Goal: Task Accomplishment & Management: Use online tool/utility

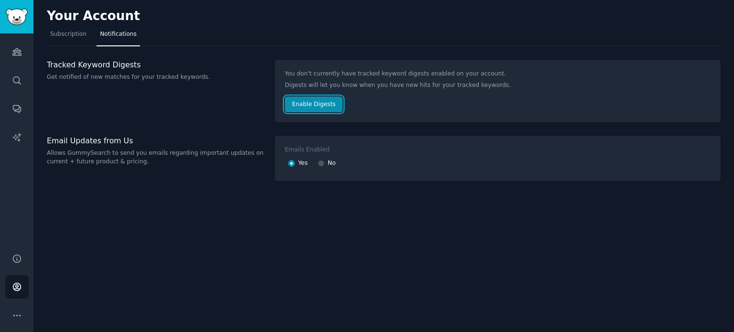
click at [323, 103] on button "Enable Digests" at bounding box center [314, 105] width 58 height 16
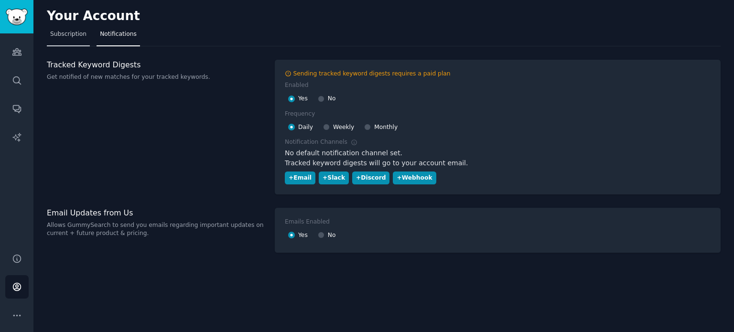
click at [63, 33] on span "Subscription" at bounding box center [68, 34] width 36 height 9
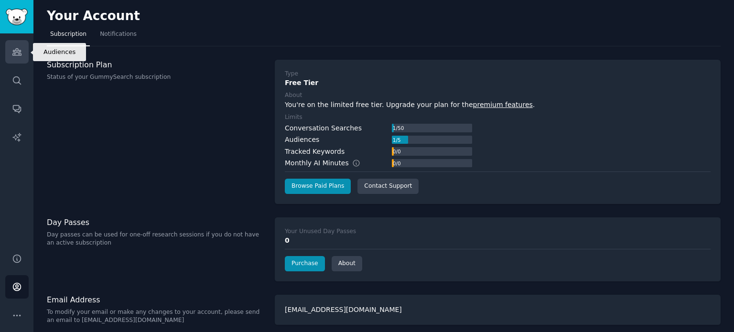
click at [26, 56] on link "Audiences" at bounding box center [16, 51] width 23 height 23
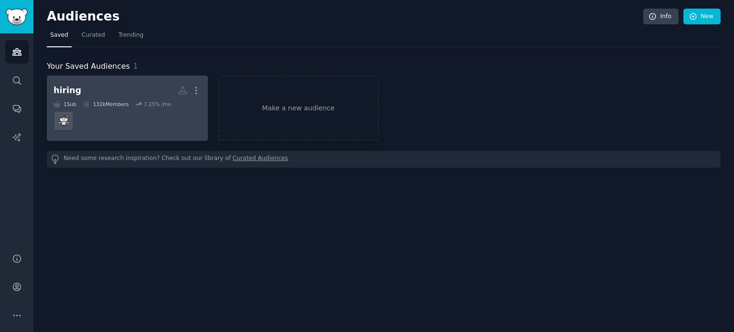
click at [91, 93] on h2 "hiring More" at bounding box center [128, 90] width 148 height 17
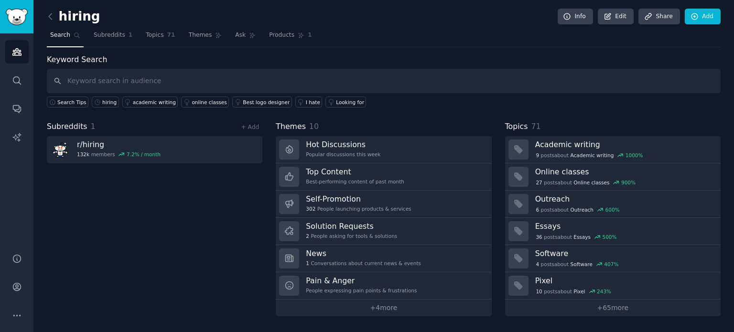
click at [167, 82] on input "text" at bounding box center [384, 81] width 674 height 24
type input "h"
type input "job"
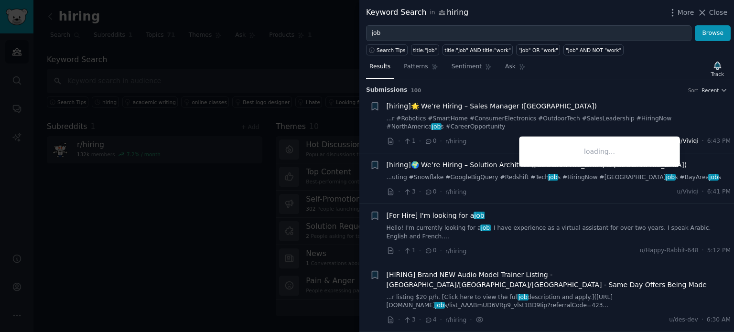
click at [695, 142] on span "u/Viviqi" at bounding box center [688, 141] width 22 height 9
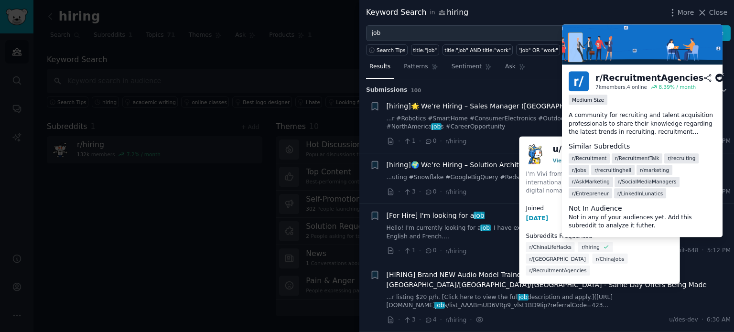
click at [587, 267] on span "r/RecruitmentAgencies" at bounding box center [558, 270] width 57 height 7
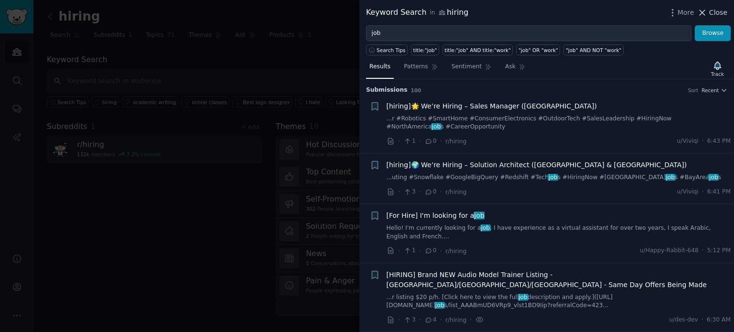
click at [711, 13] on span "Close" at bounding box center [718, 13] width 18 height 10
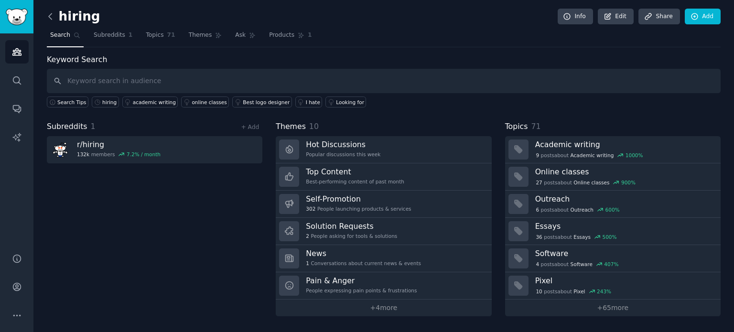
click at [52, 18] on icon at bounding box center [50, 16] width 10 height 10
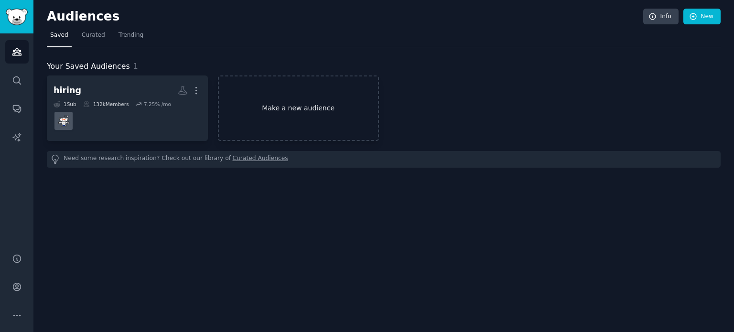
click at [268, 92] on link "Make a new audience" at bounding box center [298, 108] width 161 height 65
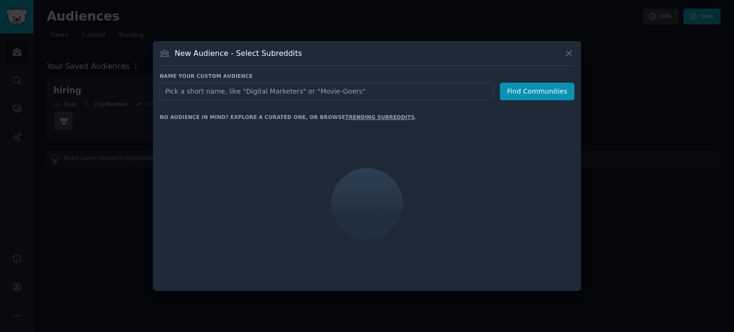
click at [256, 95] on input "text" at bounding box center [327, 92] width 334 height 18
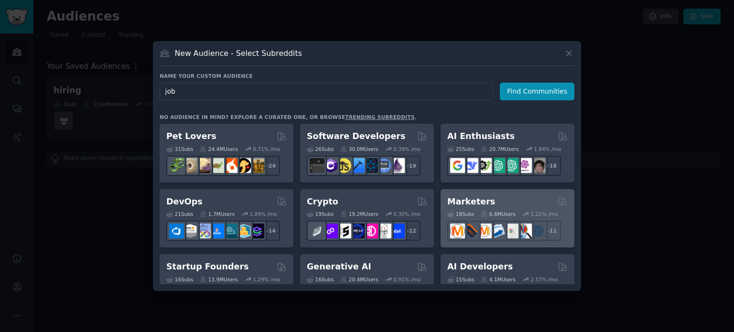
type input "job"
click at [523, 214] on icon at bounding box center [525, 214] width 5 height 3
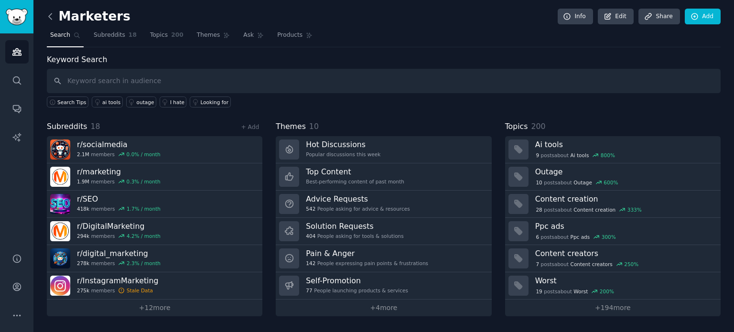
click at [52, 15] on icon at bounding box center [50, 16] width 10 height 10
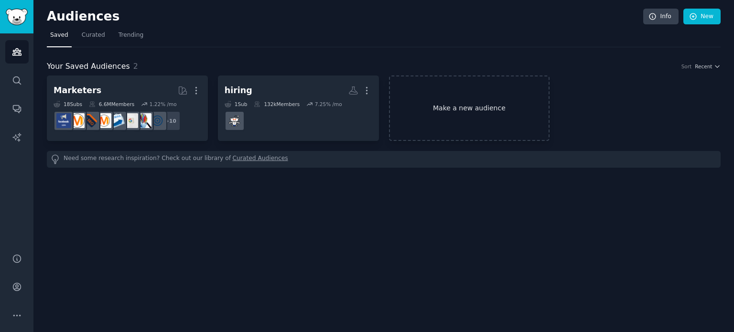
click at [476, 97] on link "Make a new audience" at bounding box center [469, 108] width 161 height 65
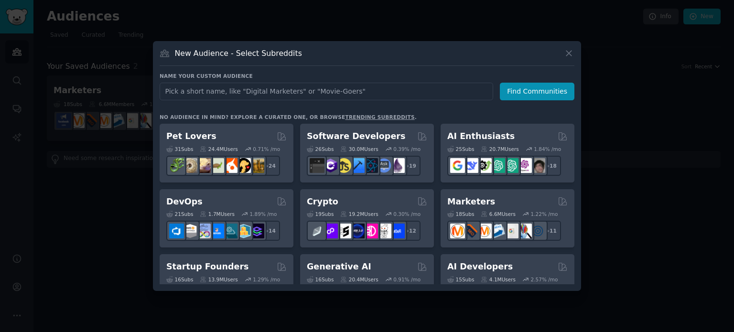
click at [433, 95] on input "text" at bounding box center [327, 92] width 334 height 18
type input "job"
click at [546, 86] on button "Find Communities" at bounding box center [537, 92] width 75 height 18
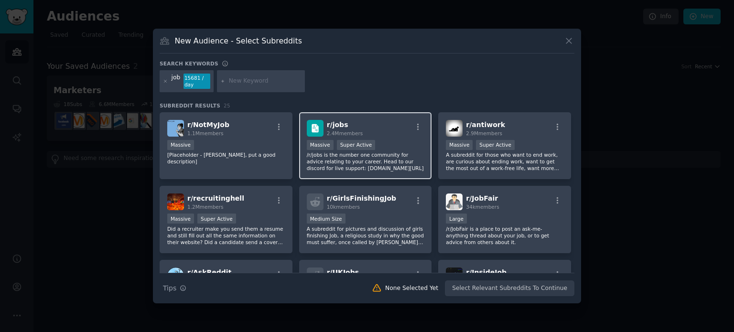
click at [370, 131] on div "r/ jobs 2.4M members" at bounding box center [366, 128] width 118 height 17
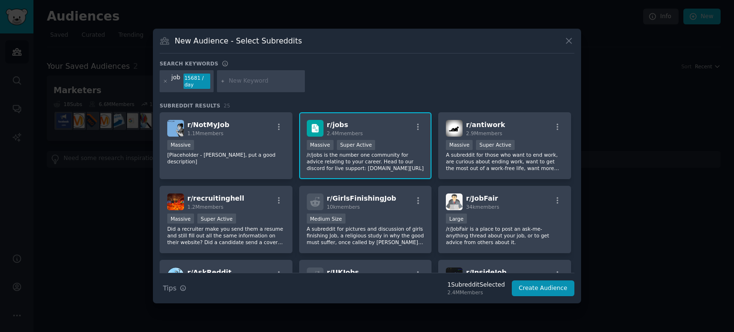
click at [394, 136] on div "r/ jobs 2.4M members 1,000,000+ members Massive Super Active /r/jobs is the num…" at bounding box center [365, 145] width 133 height 67
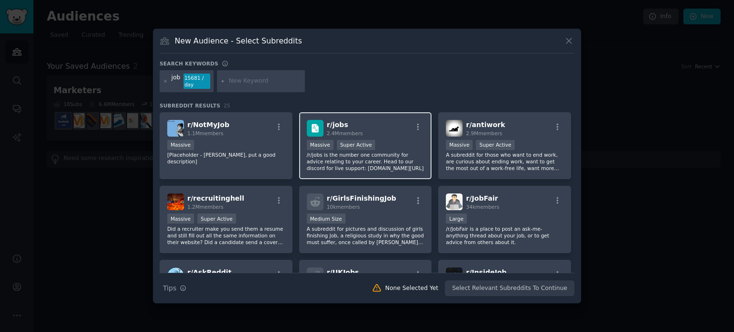
click at [394, 136] on div "r/ jobs 2.4M members 1,000,000+ members Massive Super Active /r/jobs is the num…" at bounding box center [365, 145] width 133 height 67
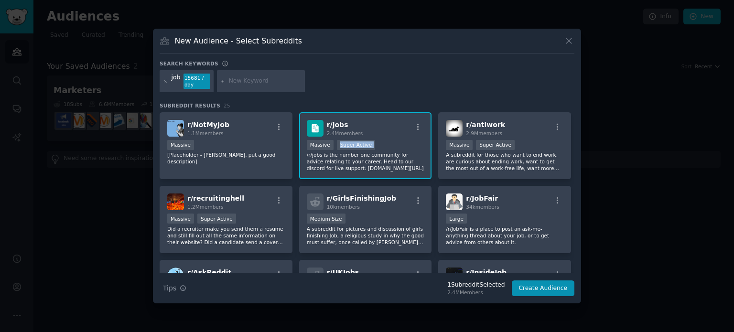
click at [394, 136] on div "r/ jobs 2.4M members 1,000,000+ members Massive Super Active /r/jobs is the num…" at bounding box center [365, 145] width 133 height 67
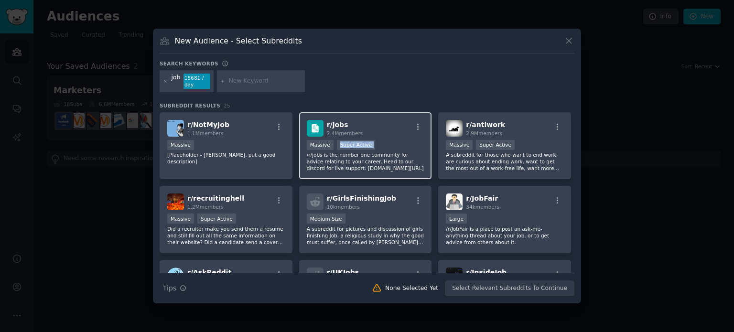
click at [394, 136] on div "r/ jobs 2.4M members 1,000,000+ members Massive Super Active /r/jobs is the num…" at bounding box center [365, 145] width 133 height 67
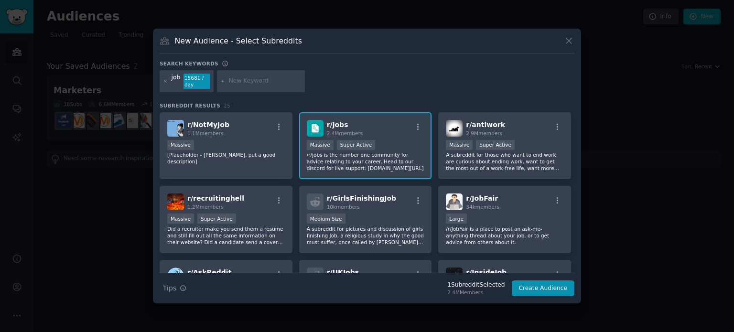
click at [394, 136] on div "r/ jobs 2.4M members 1,000,000+ members Massive Super Active /r/jobs is the num…" at bounding box center [365, 145] width 133 height 67
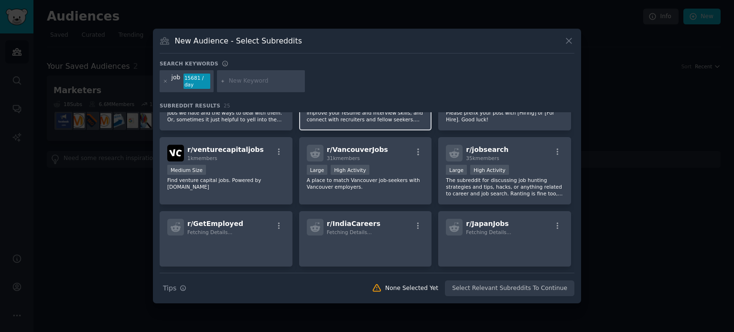
scroll to position [338, 0]
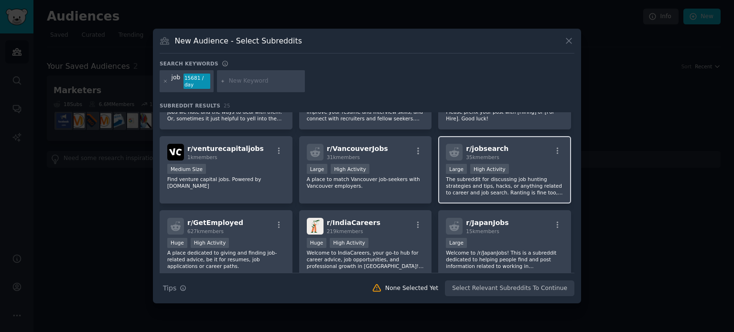
click at [511, 168] on div "Large High Activity" at bounding box center [505, 170] width 118 height 12
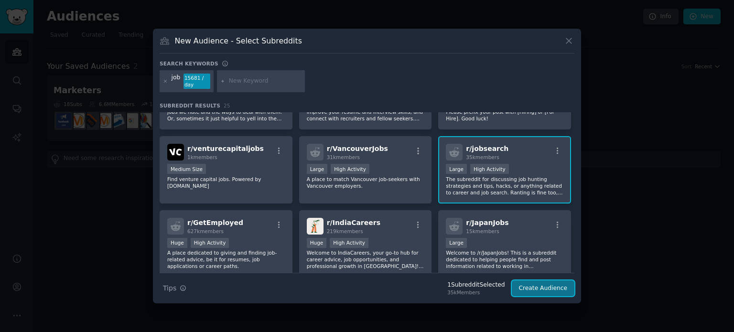
click at [537, 283] on button "Create Audience" at bounding box center [543, 289] width 63 height 16
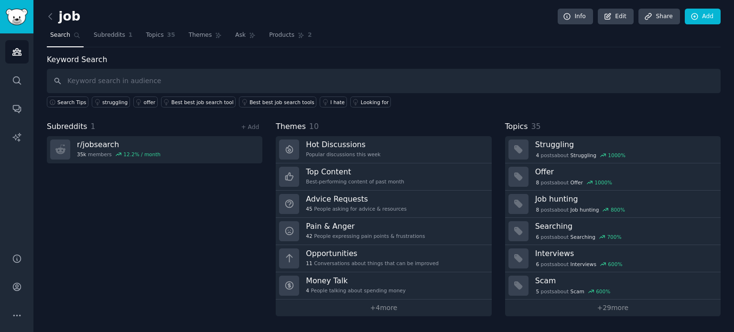
click at [470, 80] on input "text" at bounding box center [384, 81] width 674 height 24
click at [393, 84] on input "text" at bounding box center [384, 81] width 674 height 24
type input "h"
type input "job"
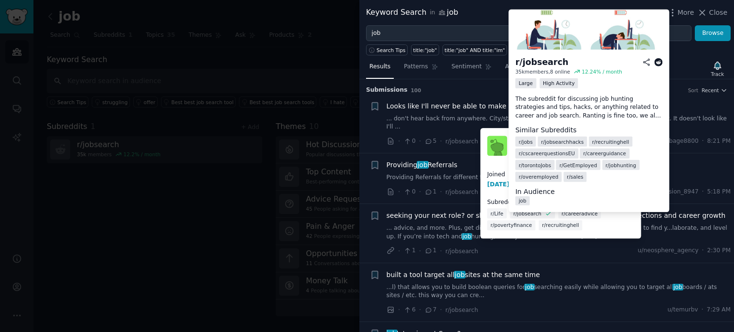
click at [524, 140] on span "r/ jobs" at bounding box center [526, 141] width 14 height 7
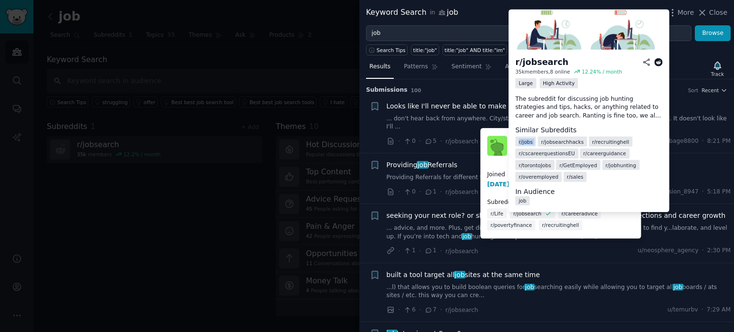
click at [524, 140] on span "r/ jobs" at bounding box center [526, 141] width 14 height 7
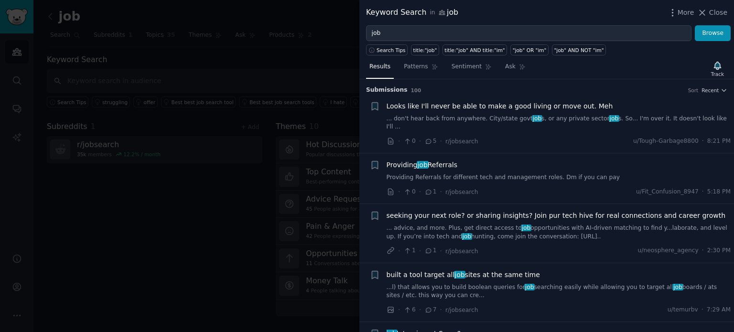
drag, startPoint x: 519, startPoint y: 141, endPoint x: 626, endPoint y: 162, distance: 109.7
click at [626, 162] on div "Providing job Referrals Providing Referrals for different tech and management r…" at bounding box center [559, 171] width 345 height 22
click at [716, 10] on span "Close" at bounding box center [718, 13] width 18 height 10
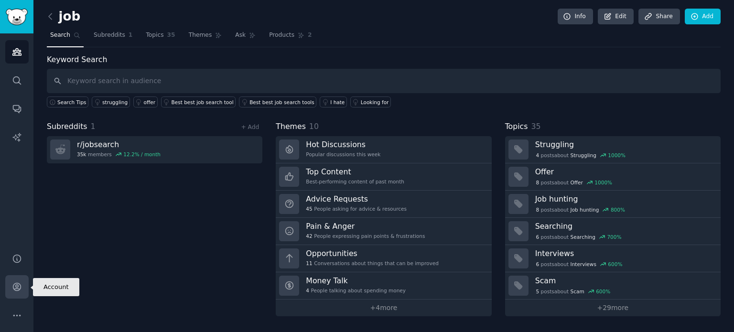
click at [19, 281] on link "Account" at bounding box center [16, 286] width 23 height 23
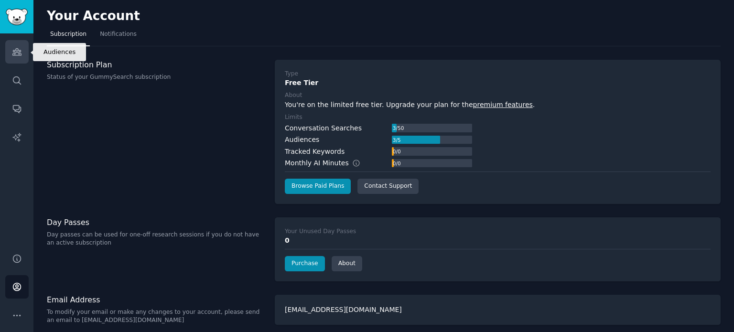
click at [22, 57] on link "Audiences" at bounding box center [16, 51] width 23 height 23
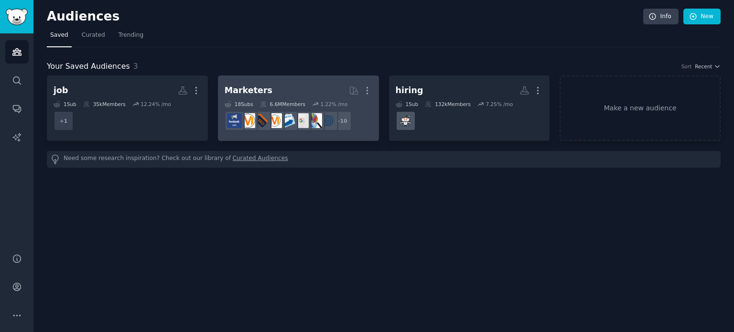
click at [282, 89] on h2 "Marketers More" at bounding box center [299, 90] width 148 height 17
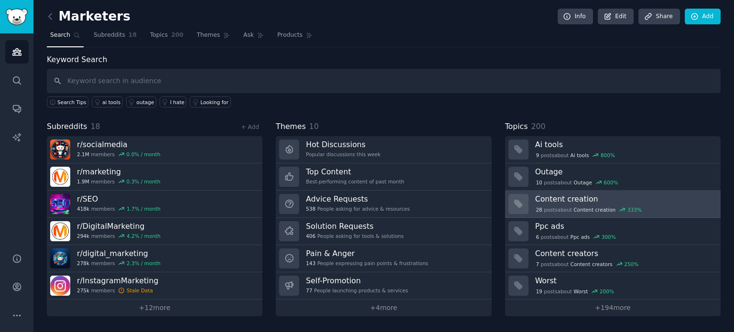
click at [583, 202] on h3 "Content creation" at bounding box center [624, 199] width 179 height 10
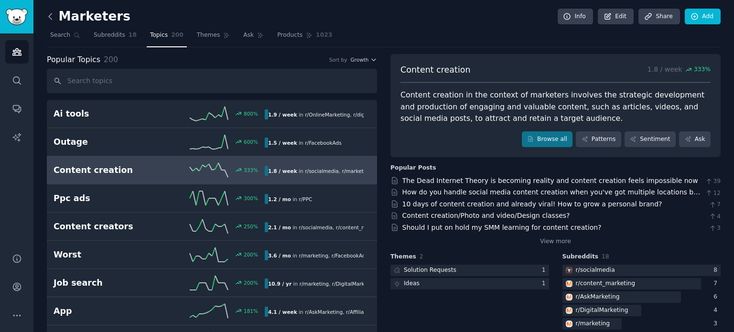
click at [52, 14] on icon at bounding box center [50, 16] width 10 height 10
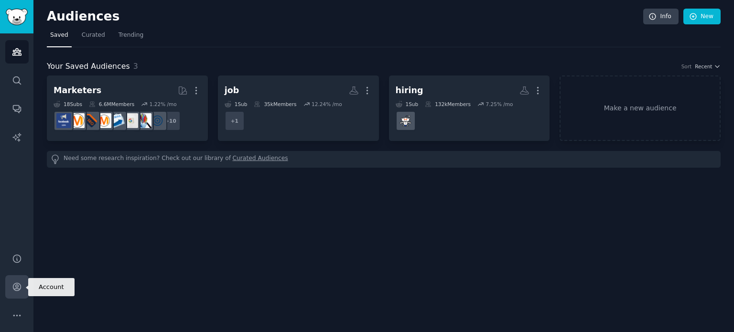
click at [18, 290] on icon "Sidebar" at bounding box center [17, 287] width 10 height 10
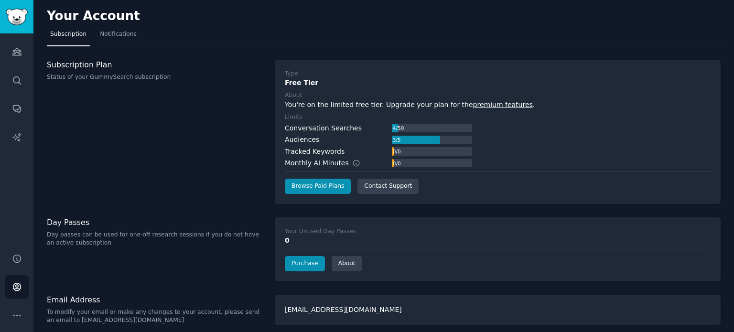
click at [473, 103] on link "premium features" at bounding box center [503, 105] width 60 height 8
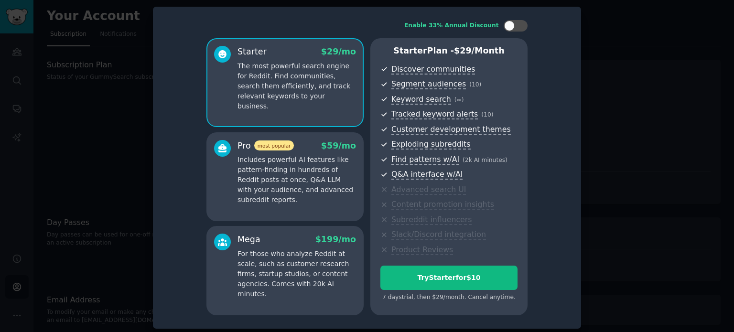
click at [620, 185] on div at bounding box center [367, 166] width 734 height 332
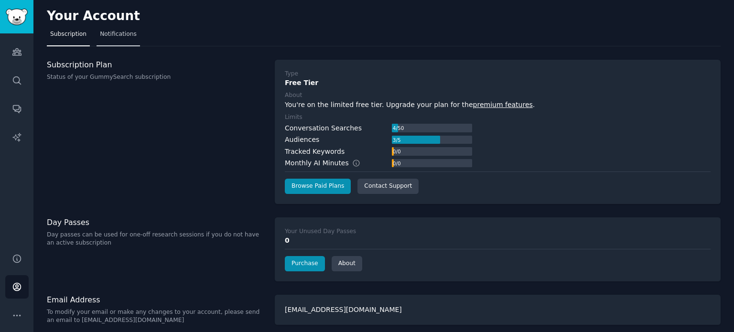
click at [115, 40] on link "Notifications" at bounding box center [119, 37] width 44 height 20
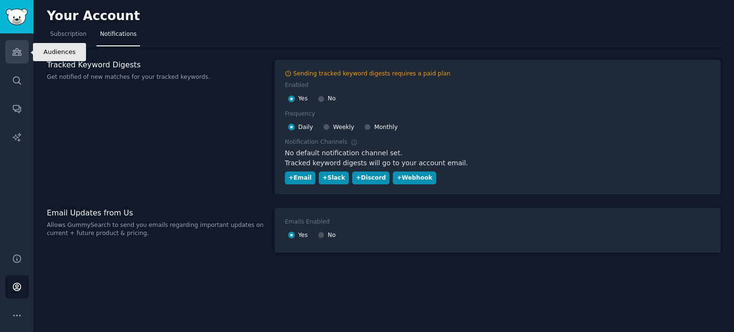
click at [14, 53] on icon "Sidebar" at bounding box center [16, 52] width 9 height 7
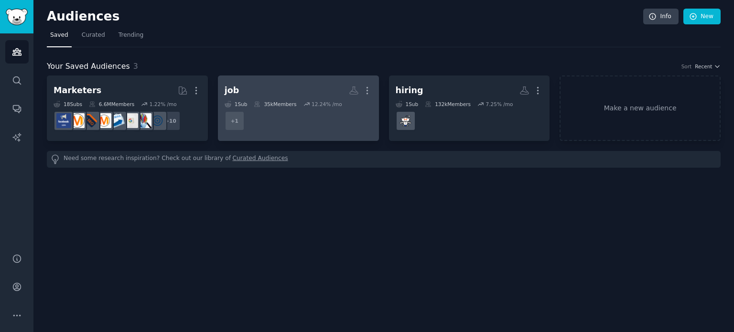
click at [283, 89] on h2 "job More" at bounding box center [299, 90] width 148 height 17
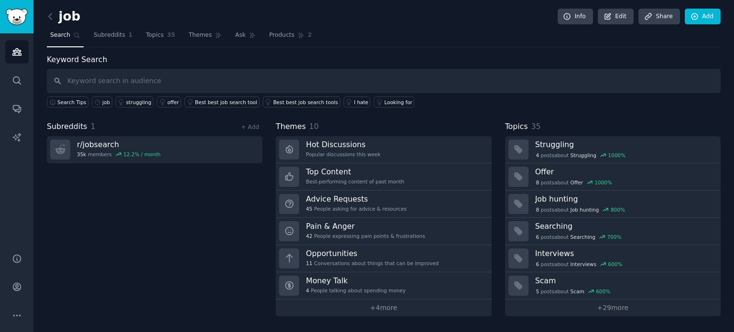
click at [373, 76] on input "text" at bounding box center [384, 81] width 674 height 24
type input "job"
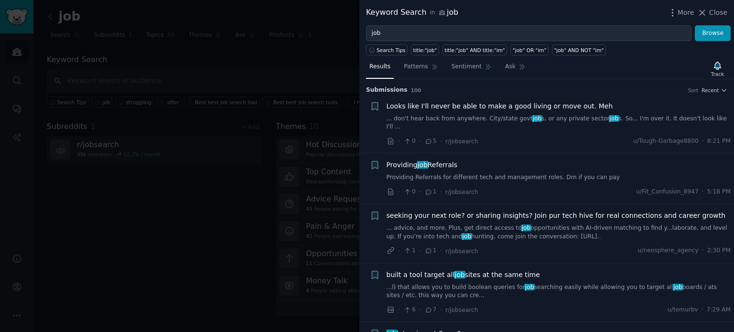
drag, startPoint x: 518, startPoint y: 141, endPoint x: 624, endPoint y: 166, distance: 109.1
click at [624, 174] on link "Providing Referrals for different tech and management roles. Dm if you can pay" at bounding box center [559, 178] width 345 height 9
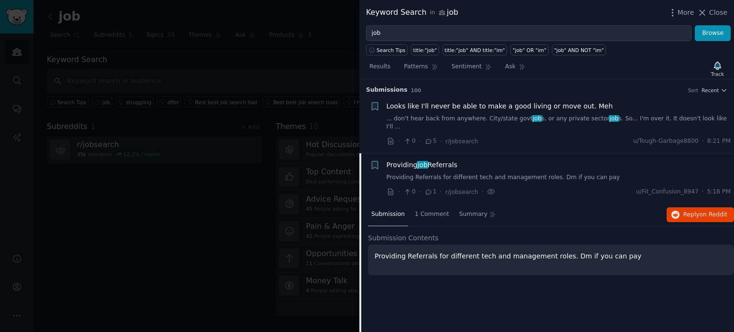
scroll to position [65, 0]
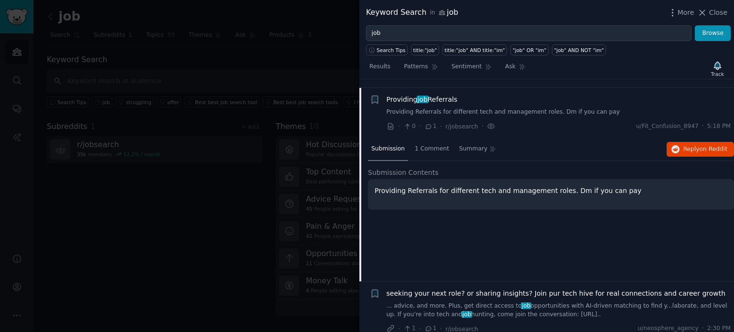
click at [629, 95] on div "Providing job Referrals" at bounding box center [559, 100] width 345 height 10
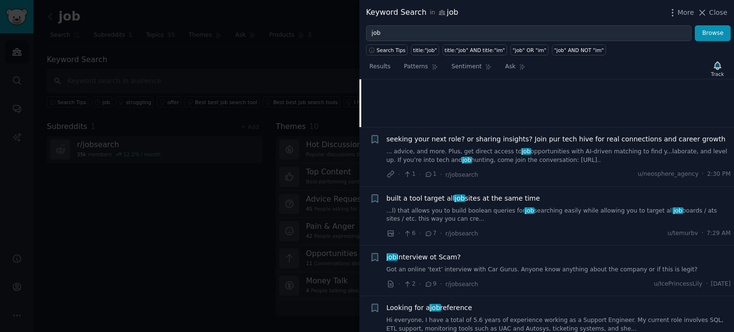
scroll to position [0, 0]
